Goal: Check status

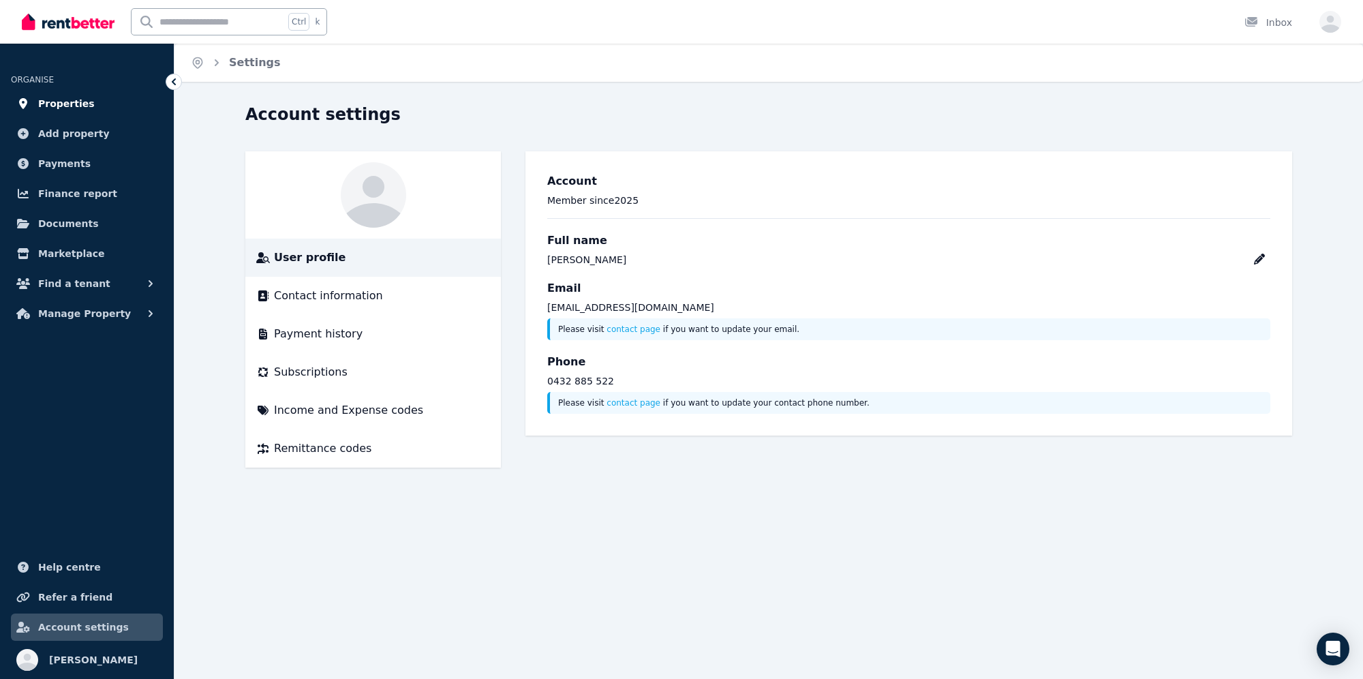
click at [72, 109] on span "Properties" at bounding box center [66, 103] width 57 height 16
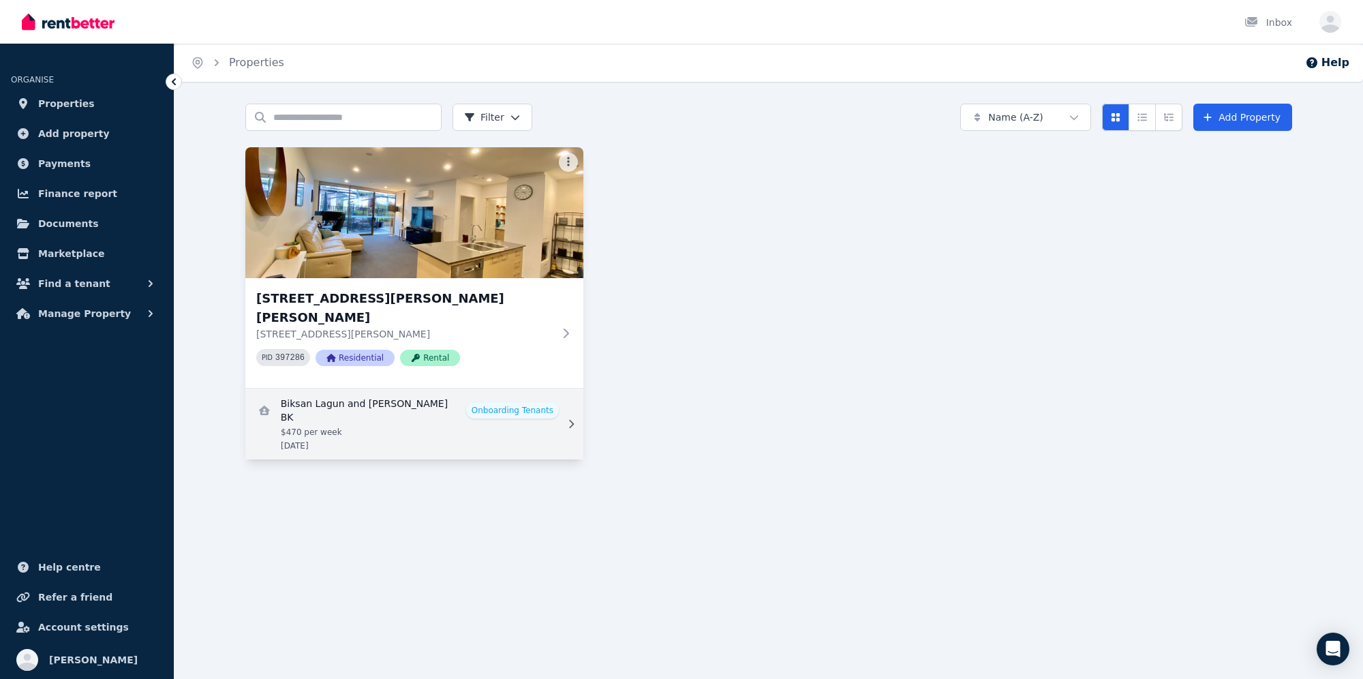
click at [448, 392] on link "View details for Biksan Lagun and Asmita Singh BK" at bounding box center [414, 423] width 338 height 71
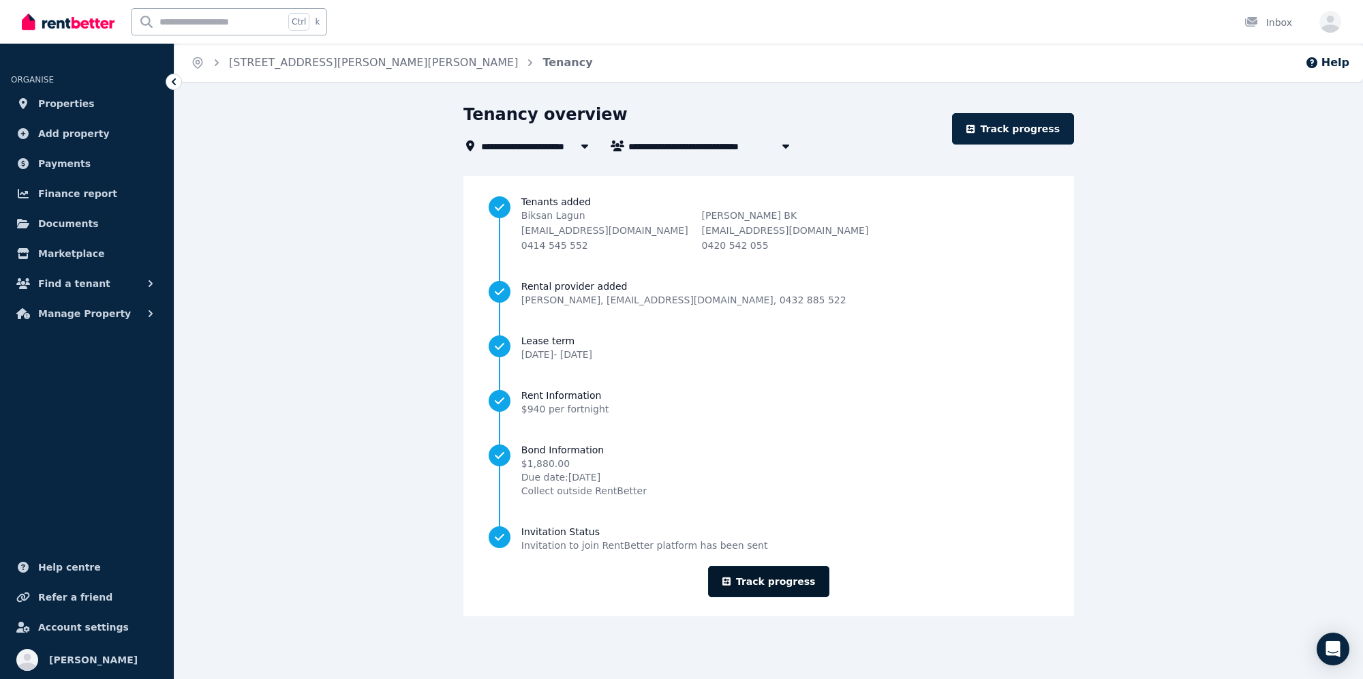
click at [775, 575] on link "Track progress" at bounding box center [769, 581] width 122 height 31
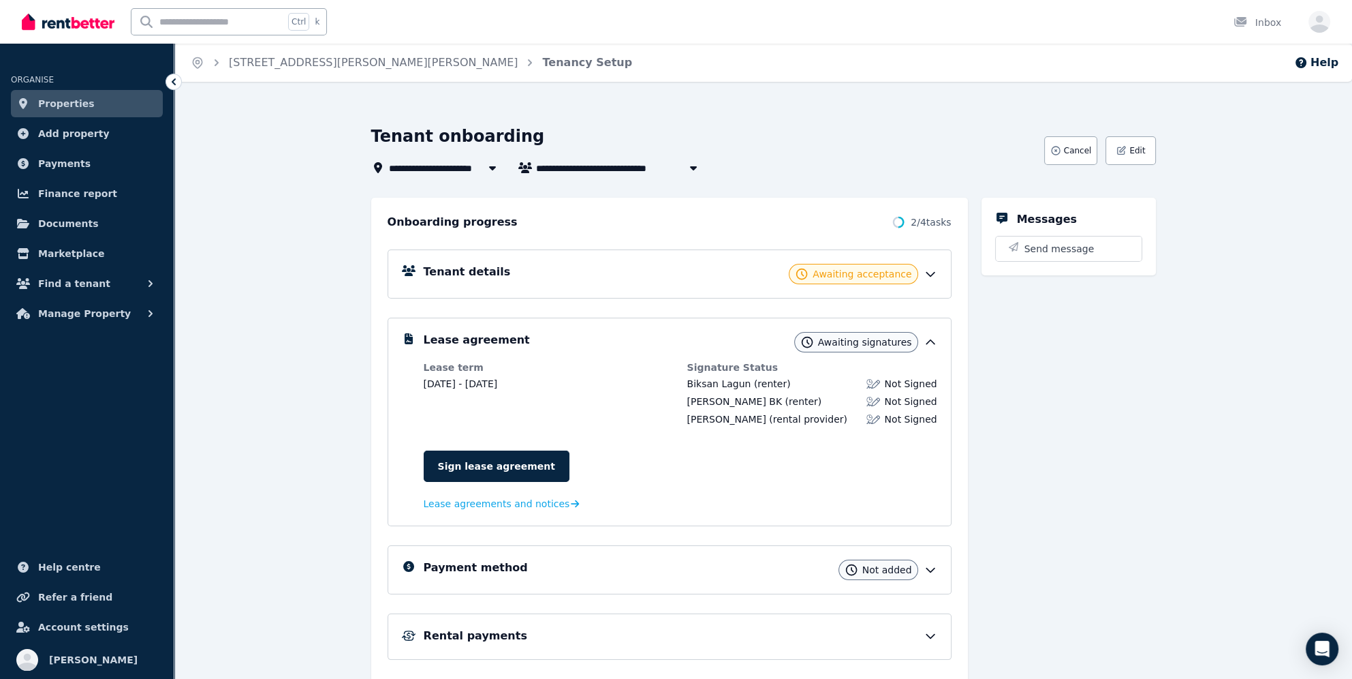
click at [938, 281] on div "Tenant details Awaiting acceptance" at bounding box center [670, 273] width 564 height 49
click at [935, 276] on icon at bounding box center [931, 274] width 14 height 14
